Goal: Browse casually: Explore the website without a specific task or goal

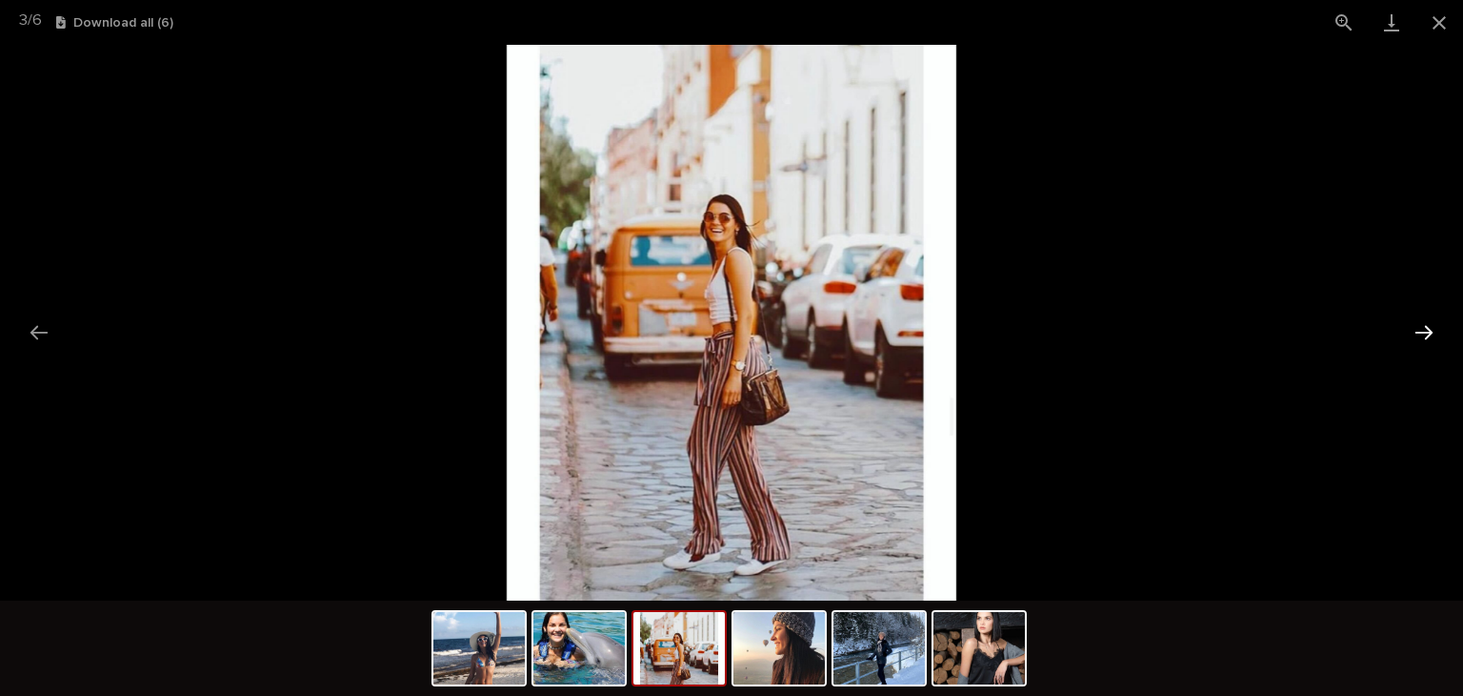
scroll to position [381, 0]
click at [1425, 338] on button "Next slide" at bounding box center [1424, 331] width 40 height 37
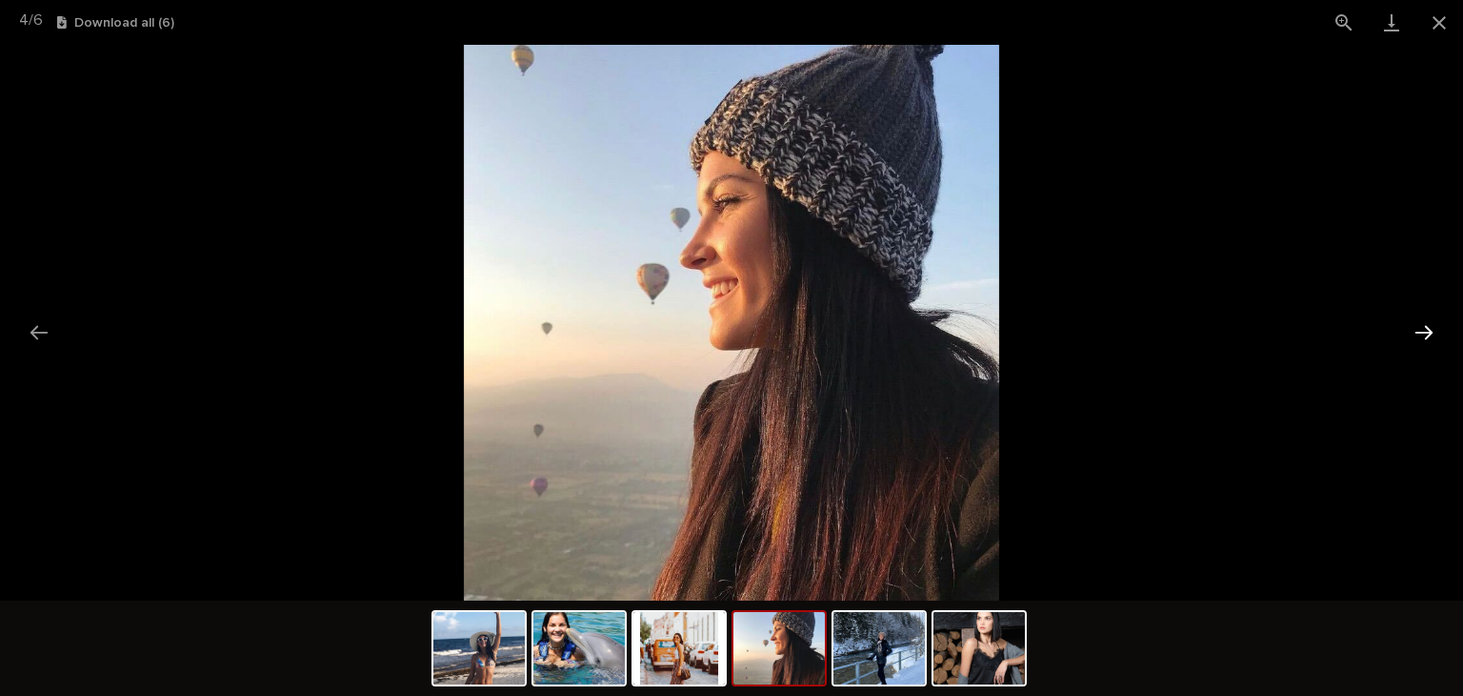
click at [1425, 338] on button "Next slide" at bounding box center [1424, 331] width 40 height 37
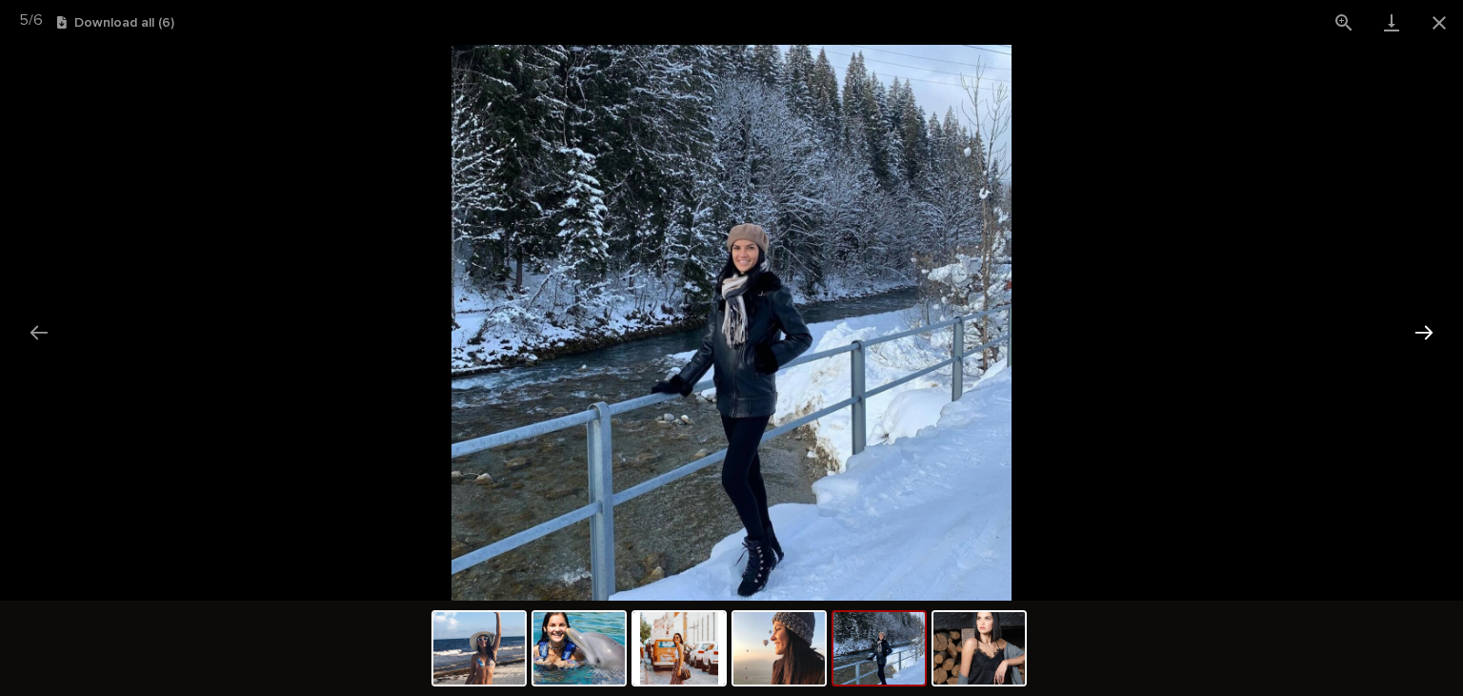
click at [1425, 338] on button "Next slide" at bounding box center [1424, 331] width 40 height 37
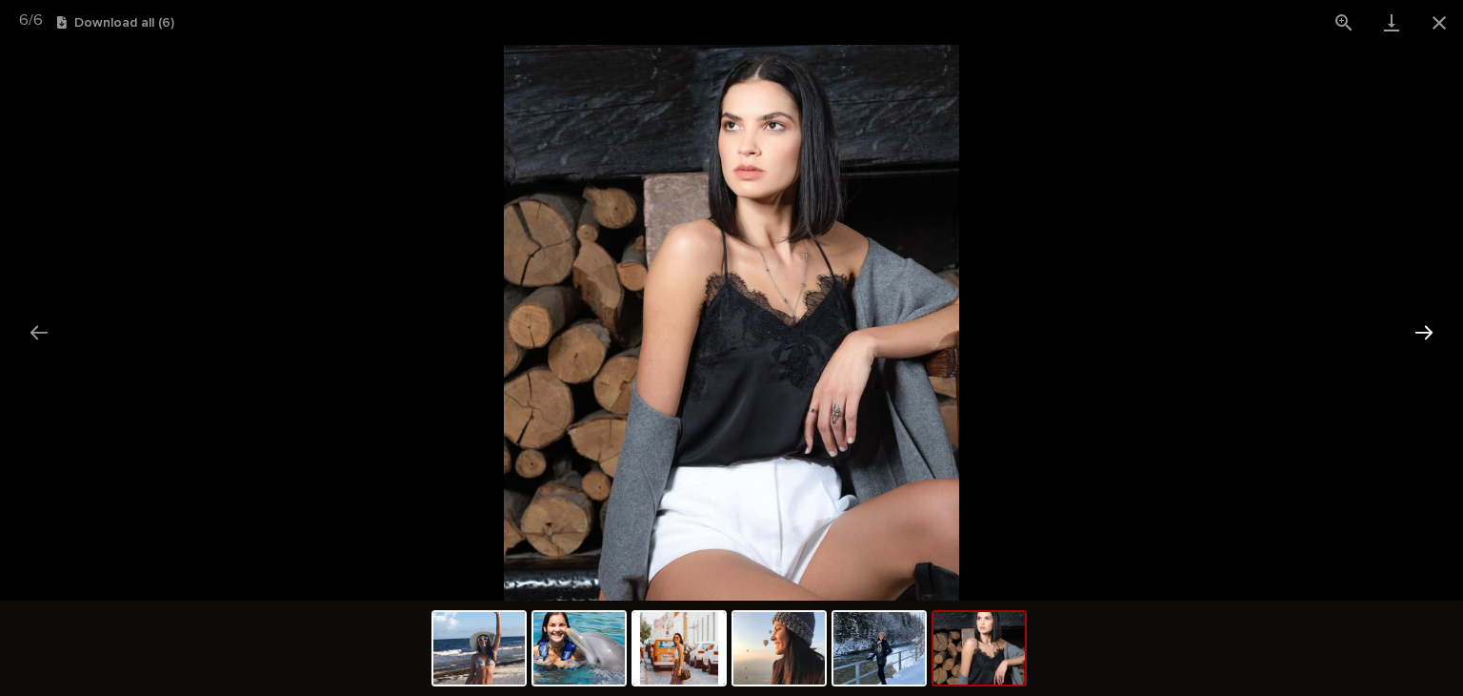
click at [1425, 338] on button "Next slide" at bounding box center [1424, 331] width 40 height 37
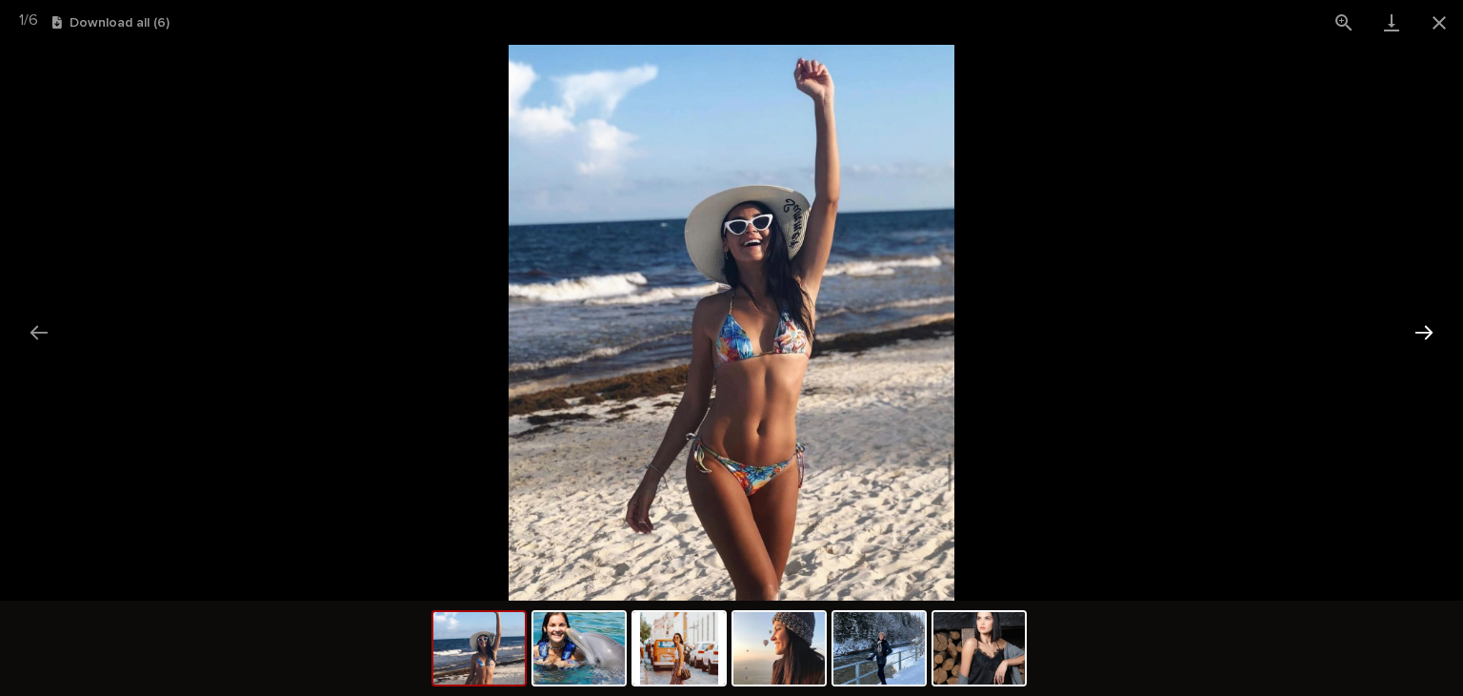
click at [1425, 338] on button "Next slide" at bounding box center [1424, 331] width 40 height 37
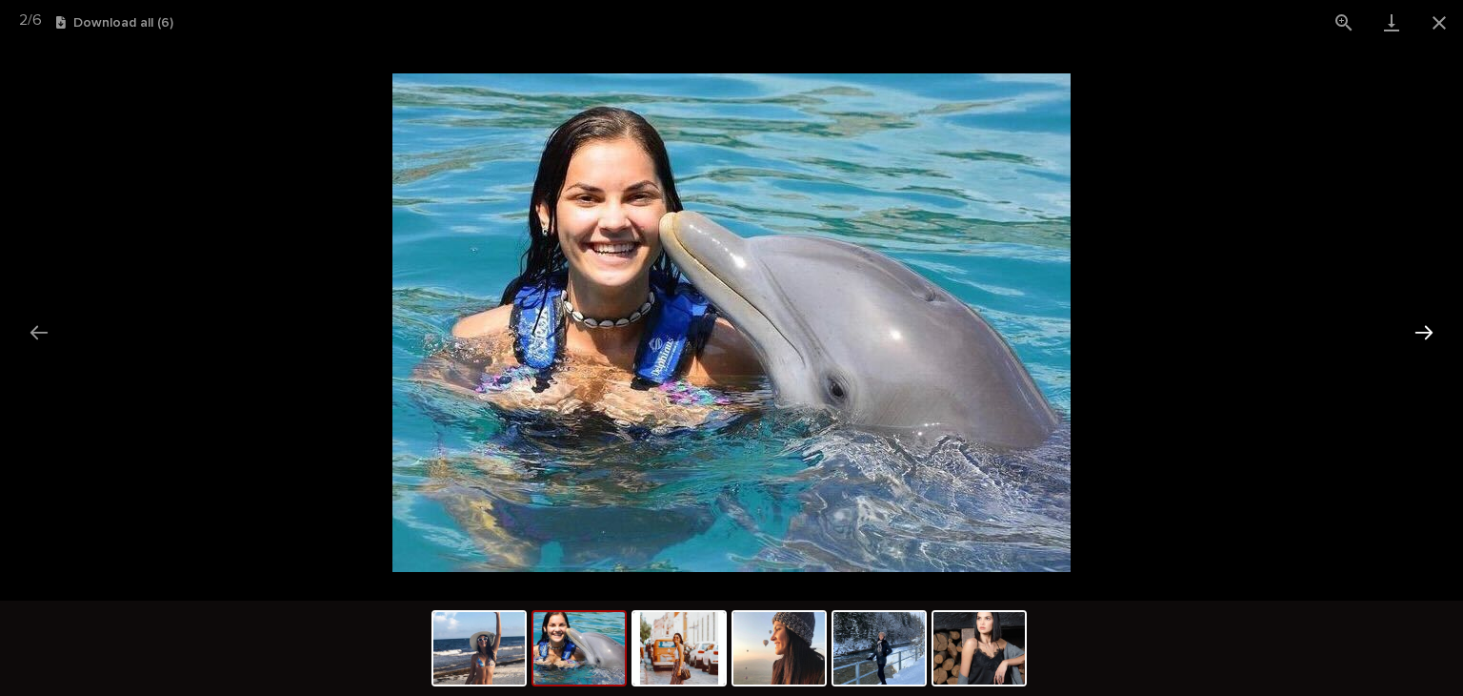
click at [1425, 338] on button "Next slide" at bounding box center [1424, 331] width 40 height 37
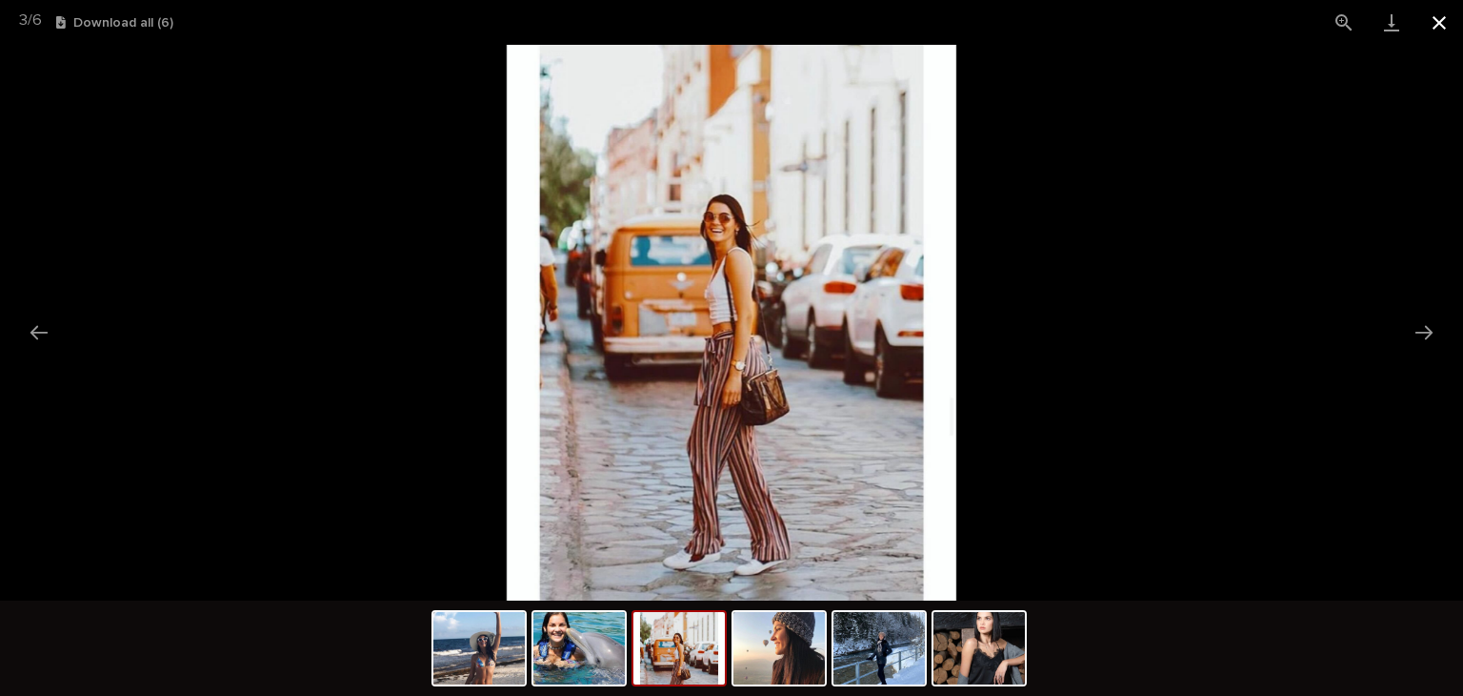
click at [1448, 33] on button "Close gallery" at bounding box center [1440, 22] width 48 height 45
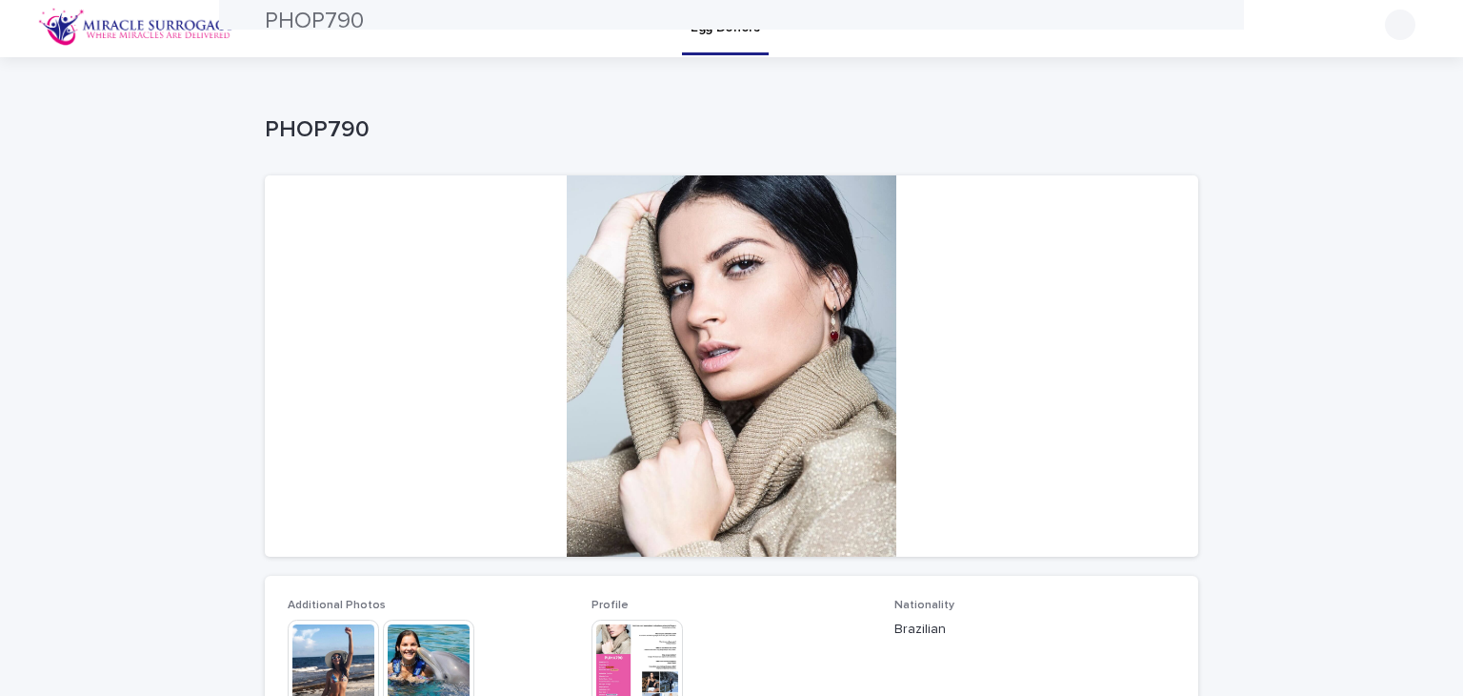
scroll to position [0, 0]
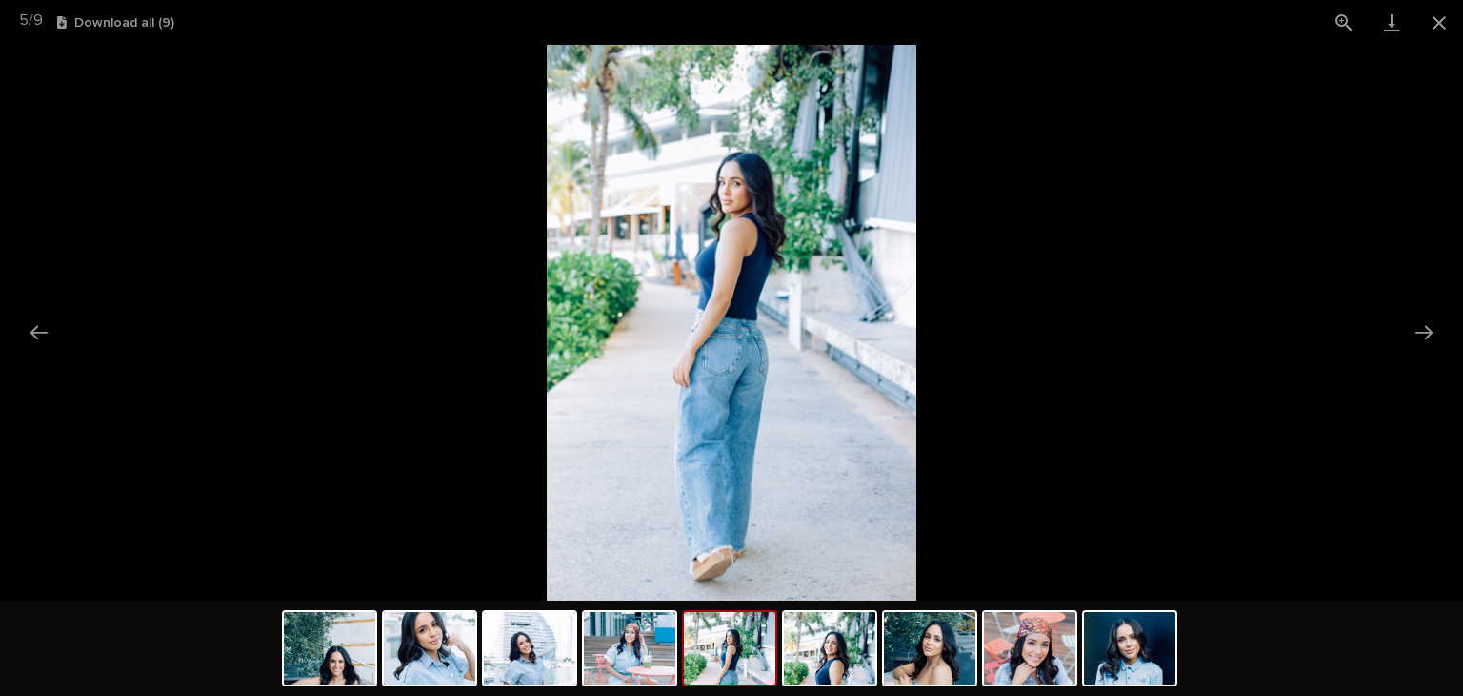
scroll to position [476, 0]
click at [1422, 328] on button "Next slide" at bounding box center [1424, 331] width 40 height 37
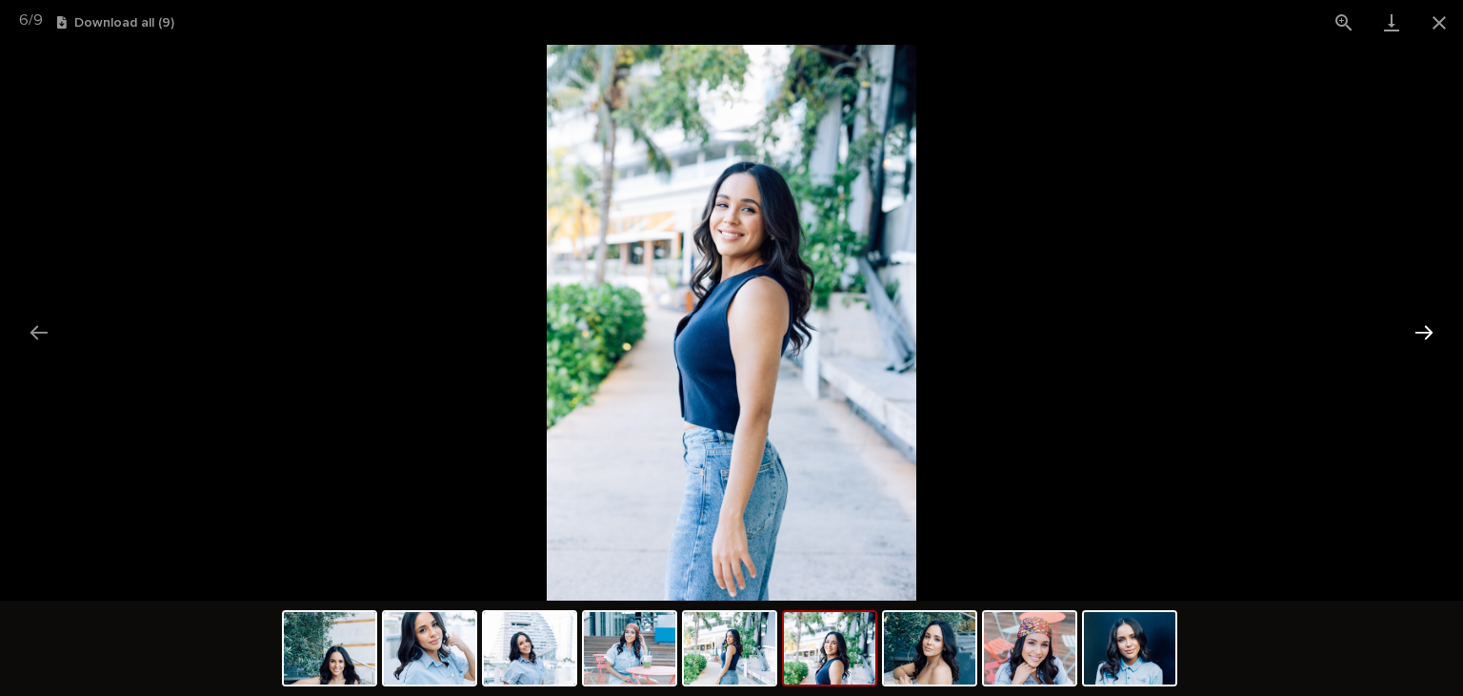
click at [1422, 328] on button "Next slide" at bounding box center [1424, 331] width 40 height 37
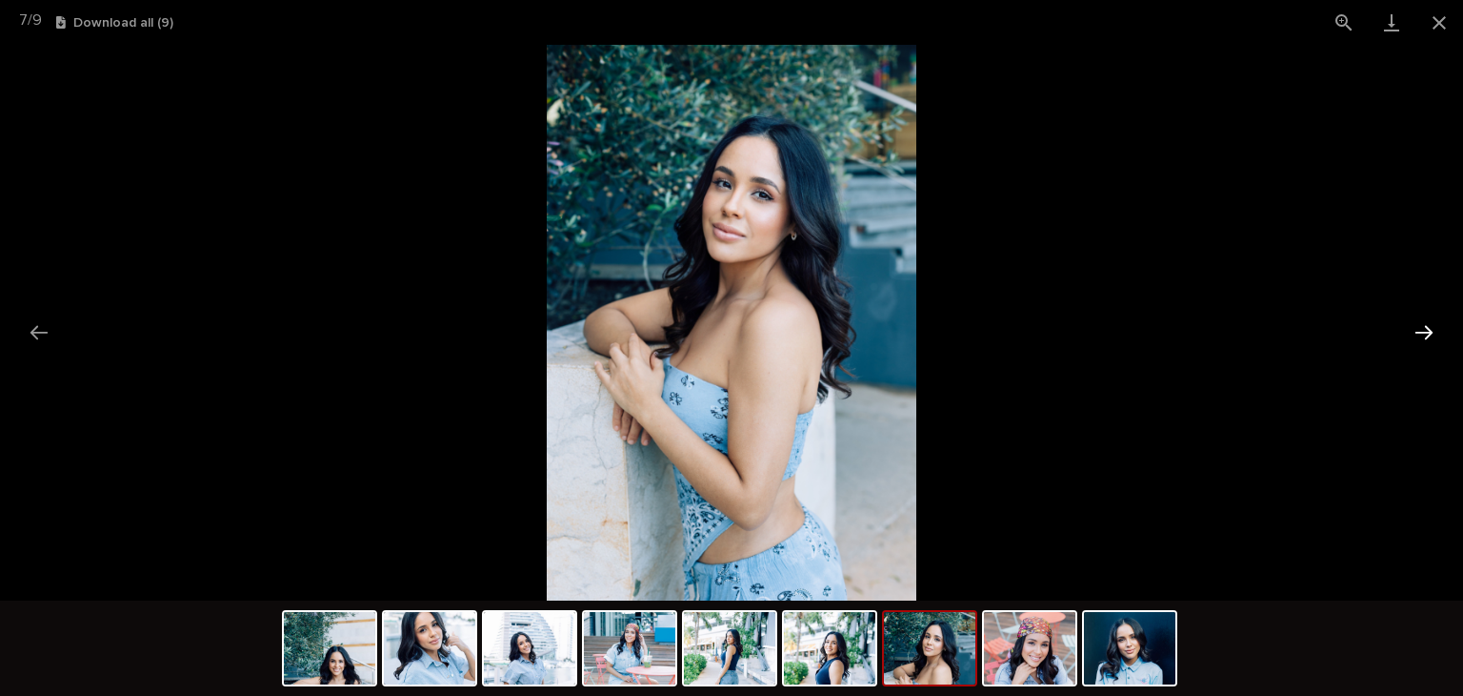
click at [1420, 336] on button "Next slide" at bounding box center [1424, 331] width 40 height 37
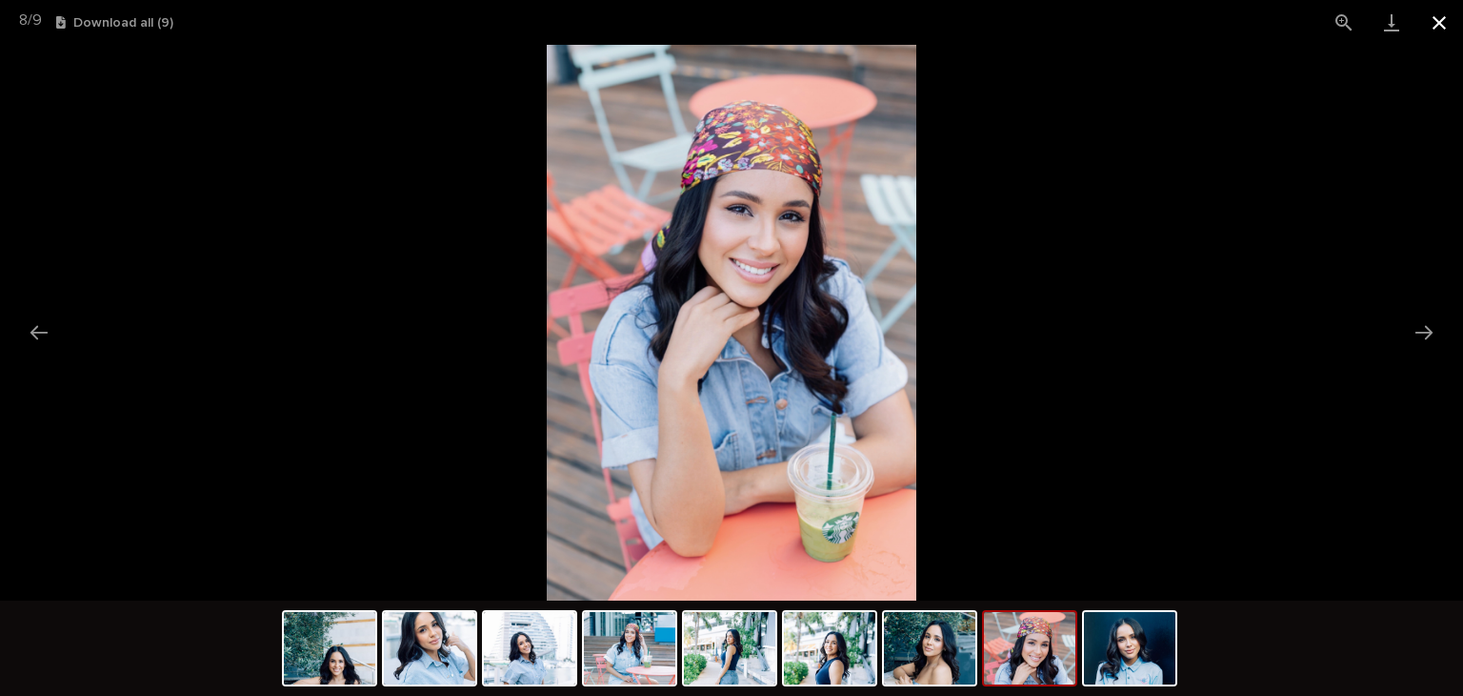
click at [1431, 24] on button "Close gallery" at bounding box center [1440, 22] width 48 height 45
